Goal: Task Accomplishment & Management: Use online tool/utility

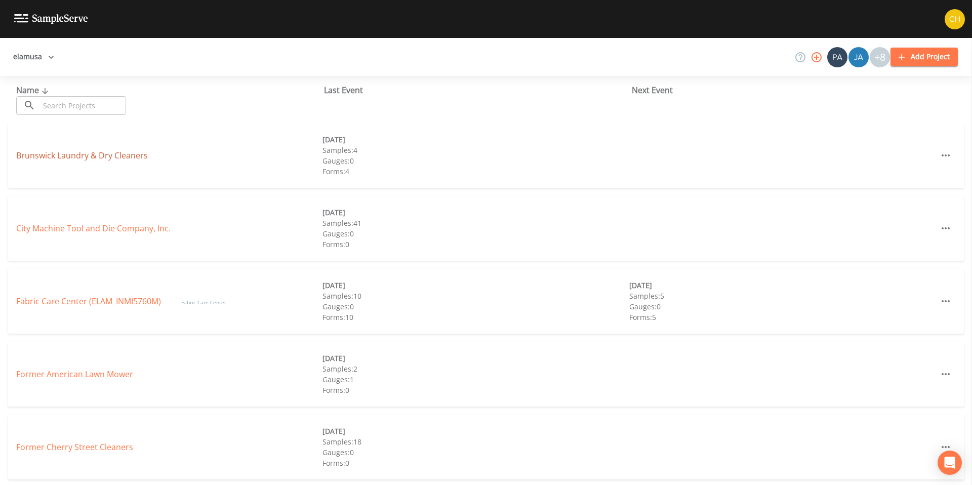
click at [114, 150] on link "Brunswick Laundry & Dry Cleaners" at bounding box center [82, 155] width 132 height 11
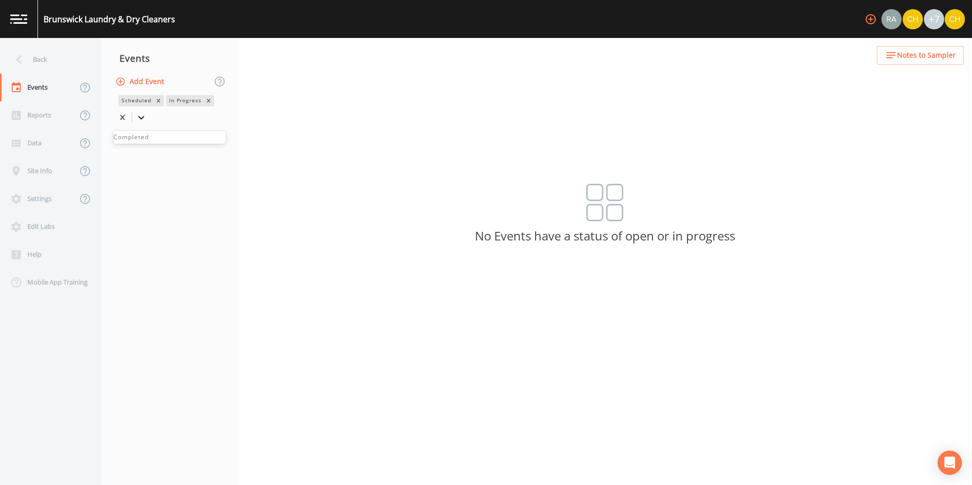
click at [146, 112] on icon at bounding box center [141, 117] width 10 height 10
click at [166, 139] on div "Completed" at bounding box center [169, 137] width 112 height 9
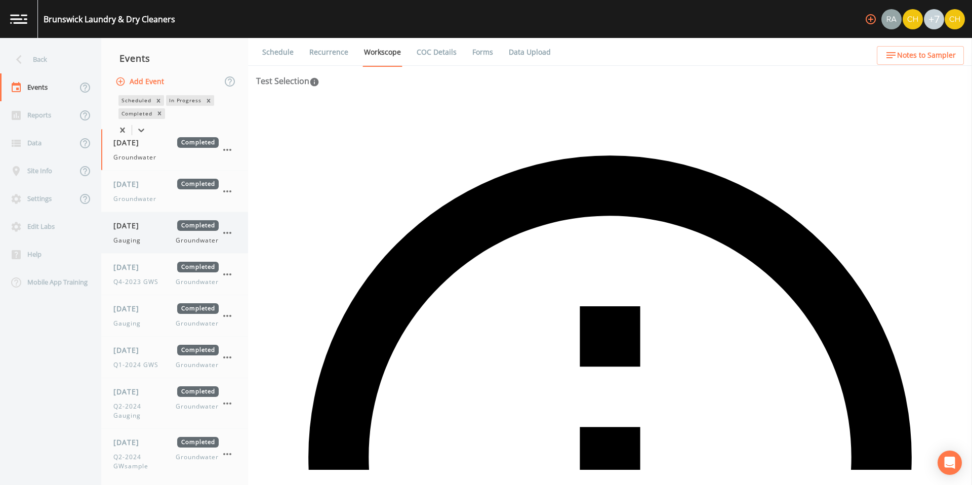
scroll to position [543, 0]
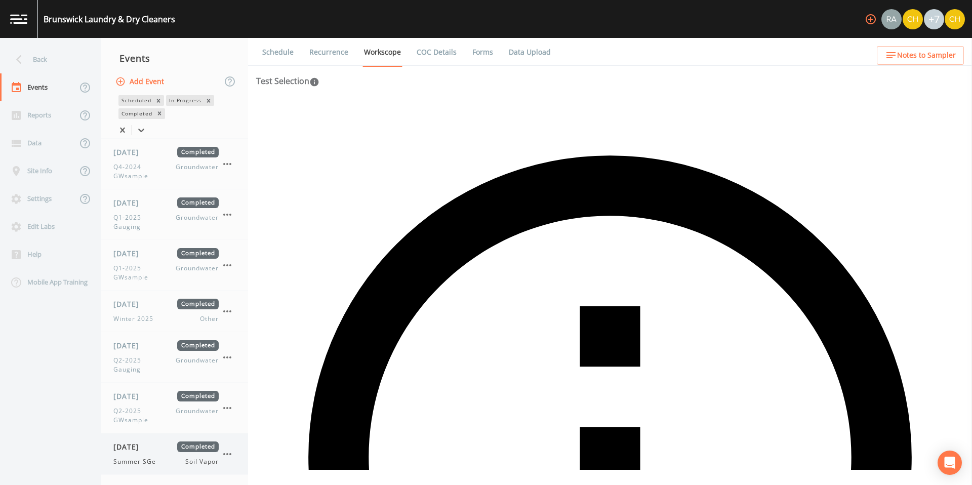
click at [144, 447] on span "[DATE]" at bounding box center [129, 447] width 33 height 11
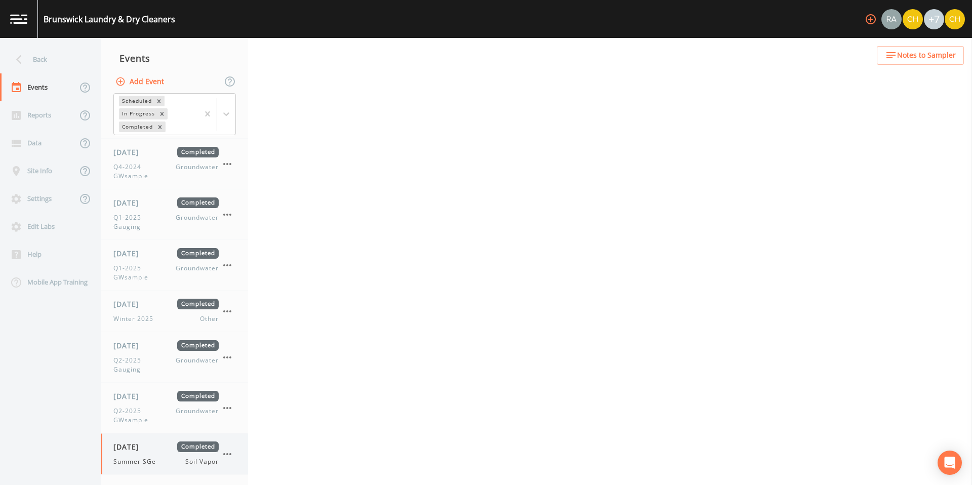
select select "c5bfc0a2-8365-4ab6-a941-dacac289f9c5"
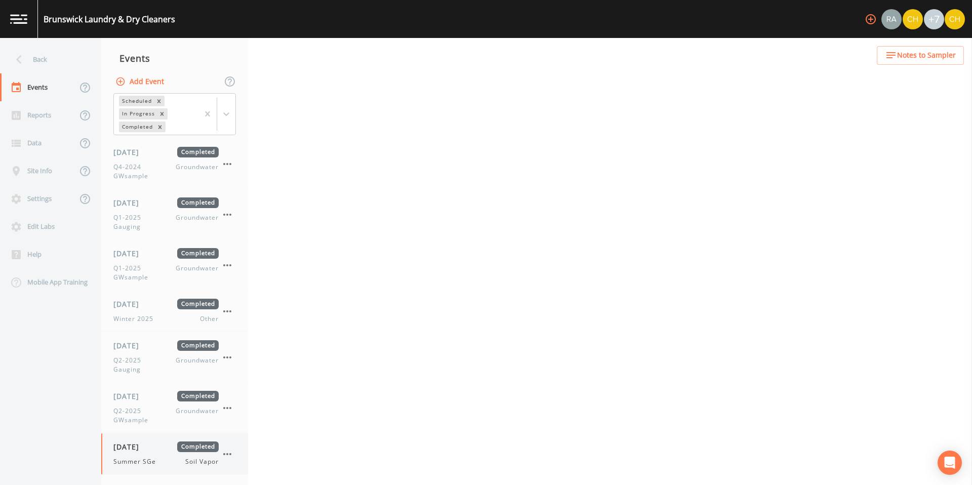
select select "8951070b-37a2-48d2-9e9e-ee6403d0a331"
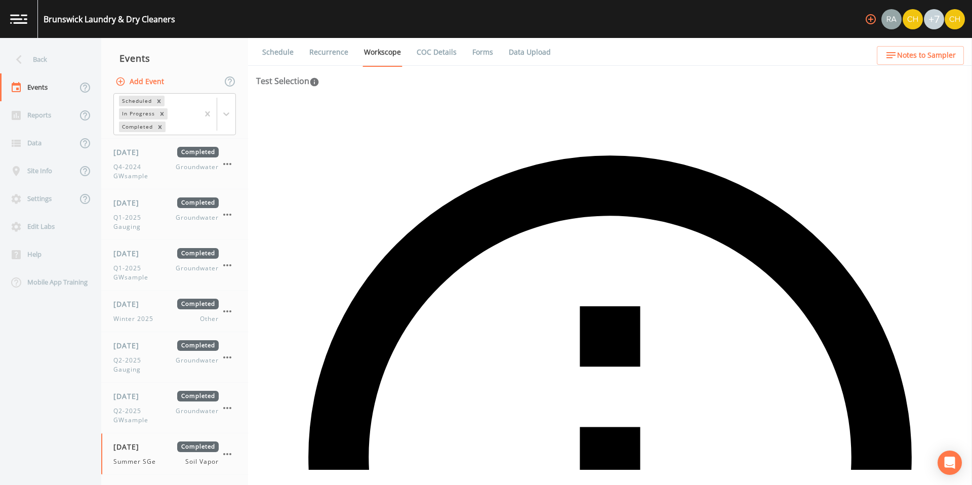
click at [490, 52] on link "Forms" at bounding box center [483, 52] width 24 height 28
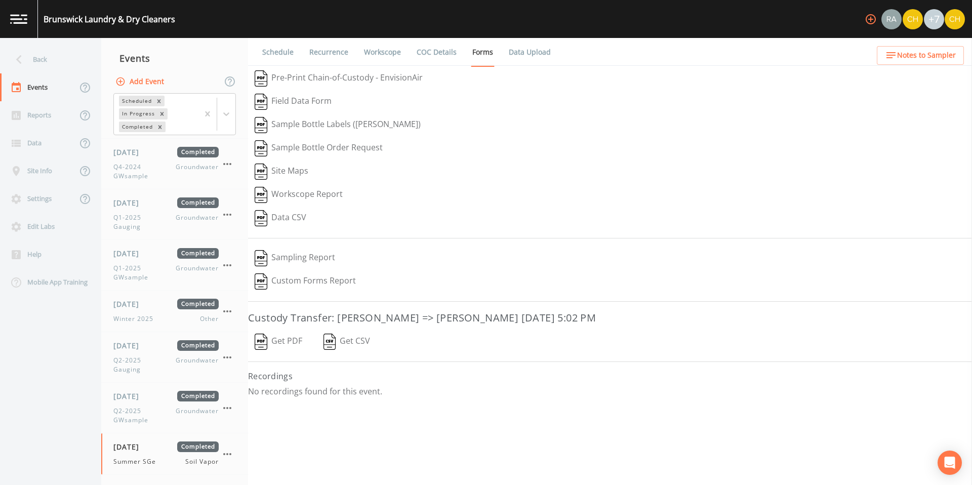
click at [281, 337] on button "Get PDF" at bounding box center [278, 341] width 61 height 23
